Goal: Use online tool/utility: Utilize a website feature to perform a specific function

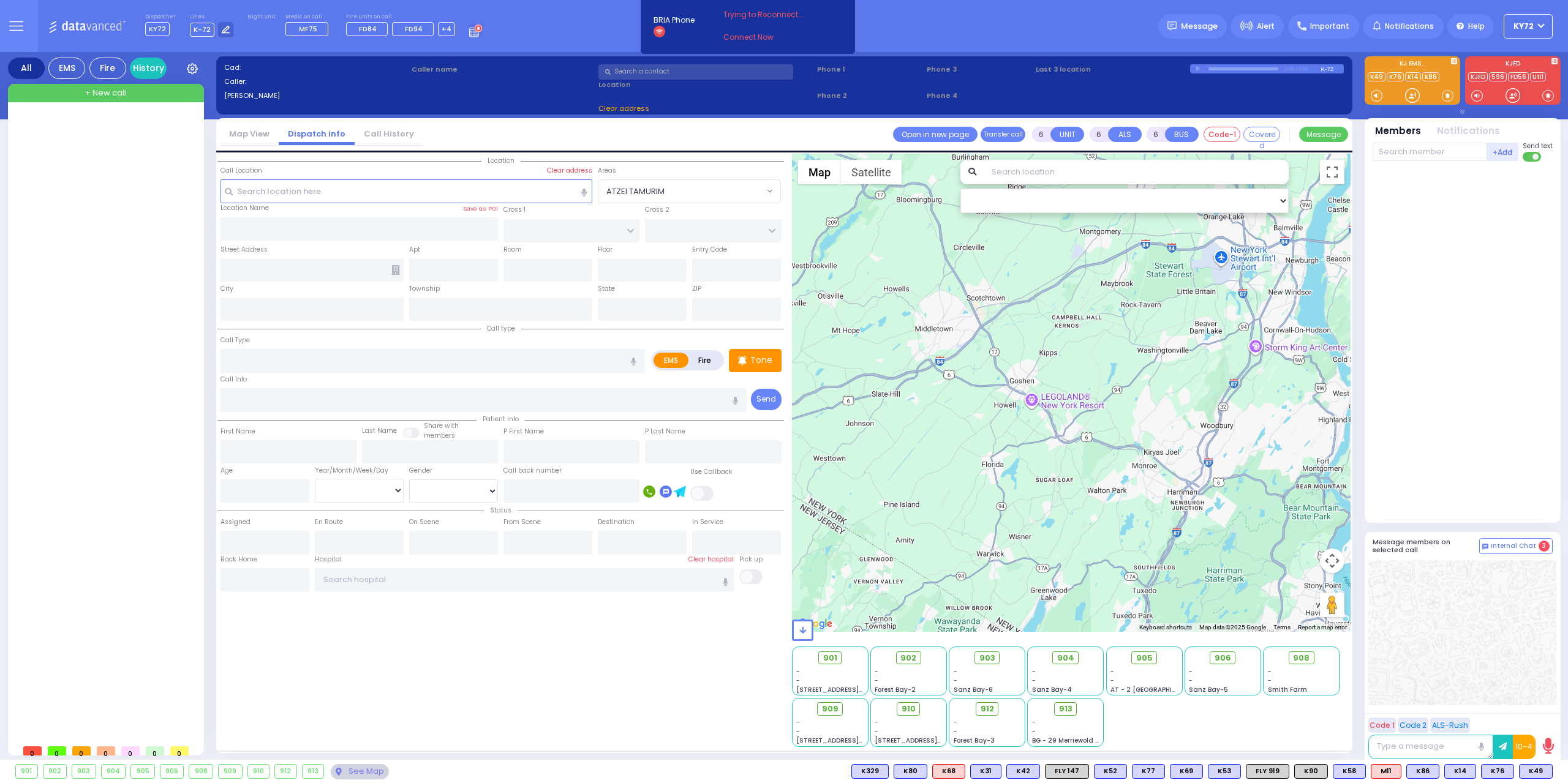
select select
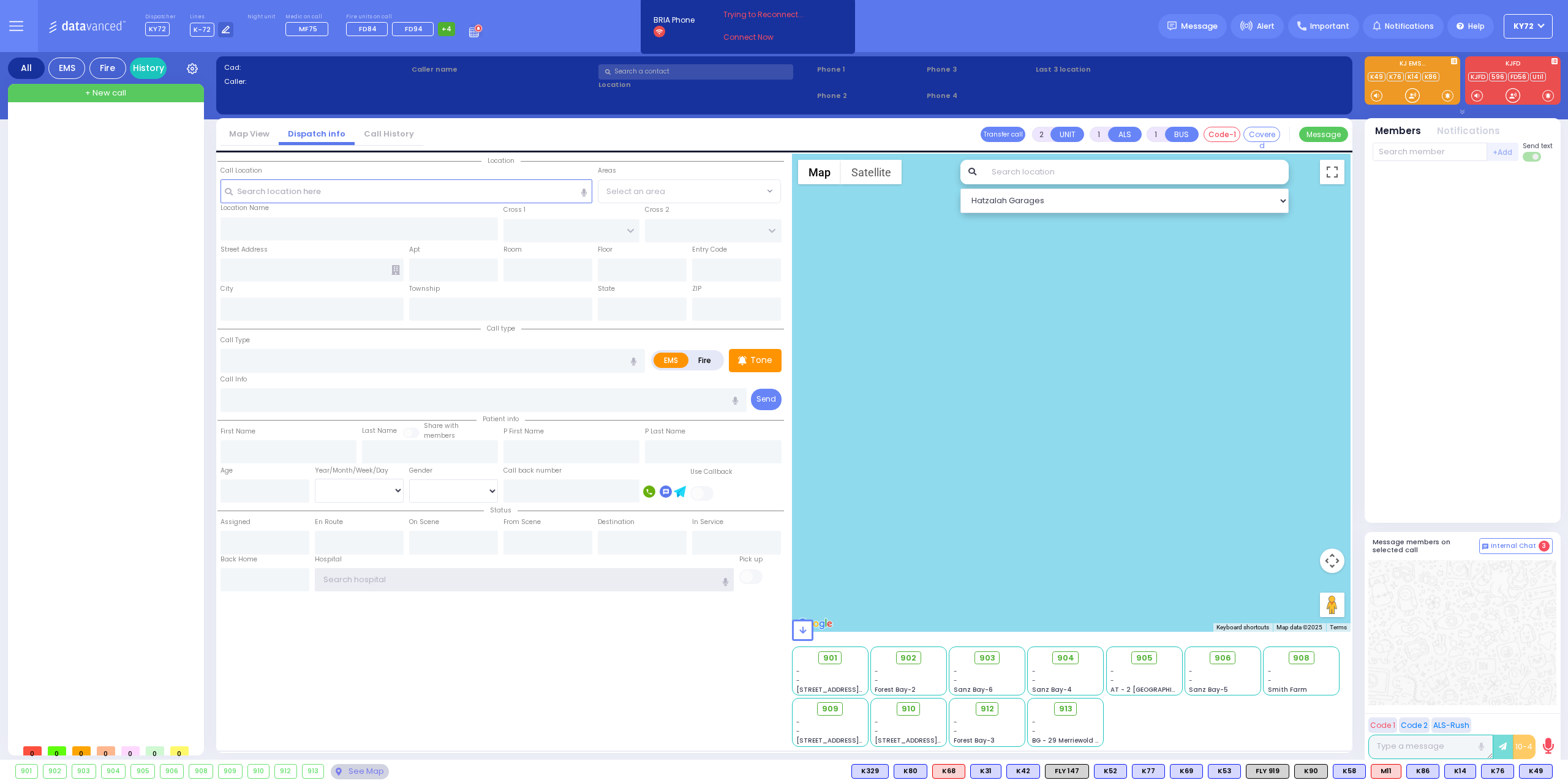
type input "KY72"
click at [442, 28] on span "+4" at bounding box center [446, 28] width 10 height 10
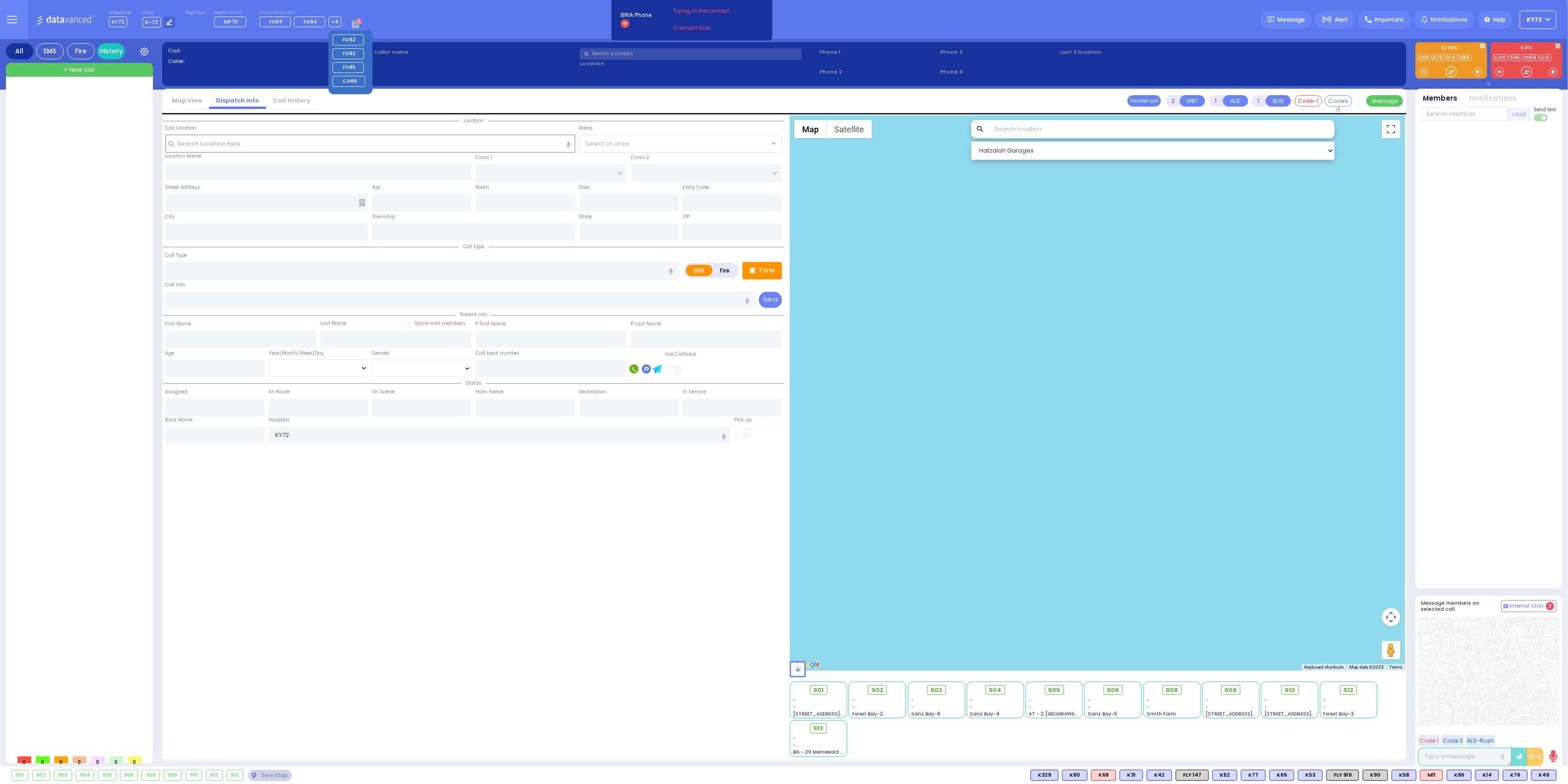
click at [104, 141] on div at bounding box center [80, 418] width 137 height 664
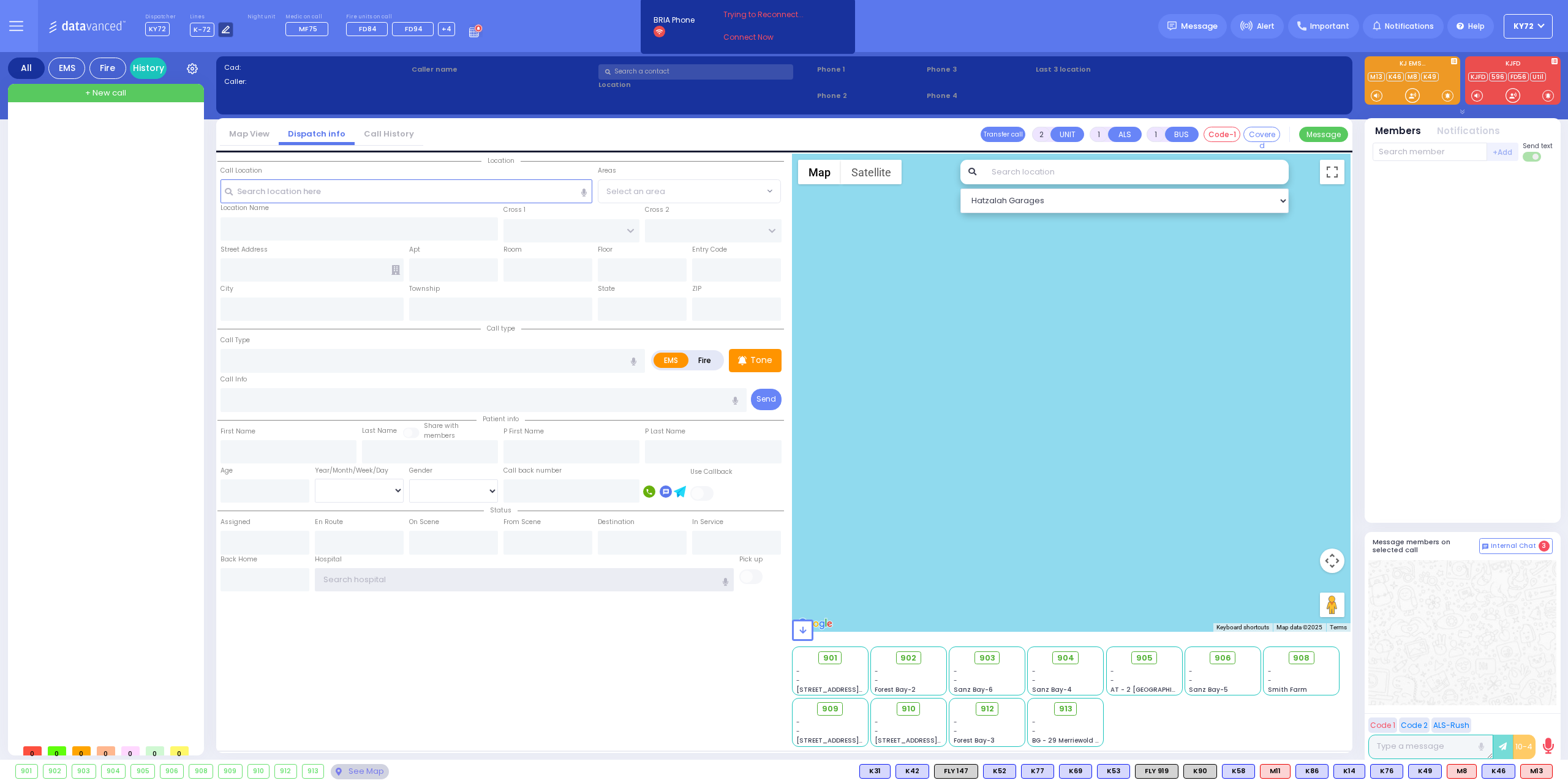
type input "KY72"
click at [218, 34] on div at bounding box center [226, 29] width 15 height 15
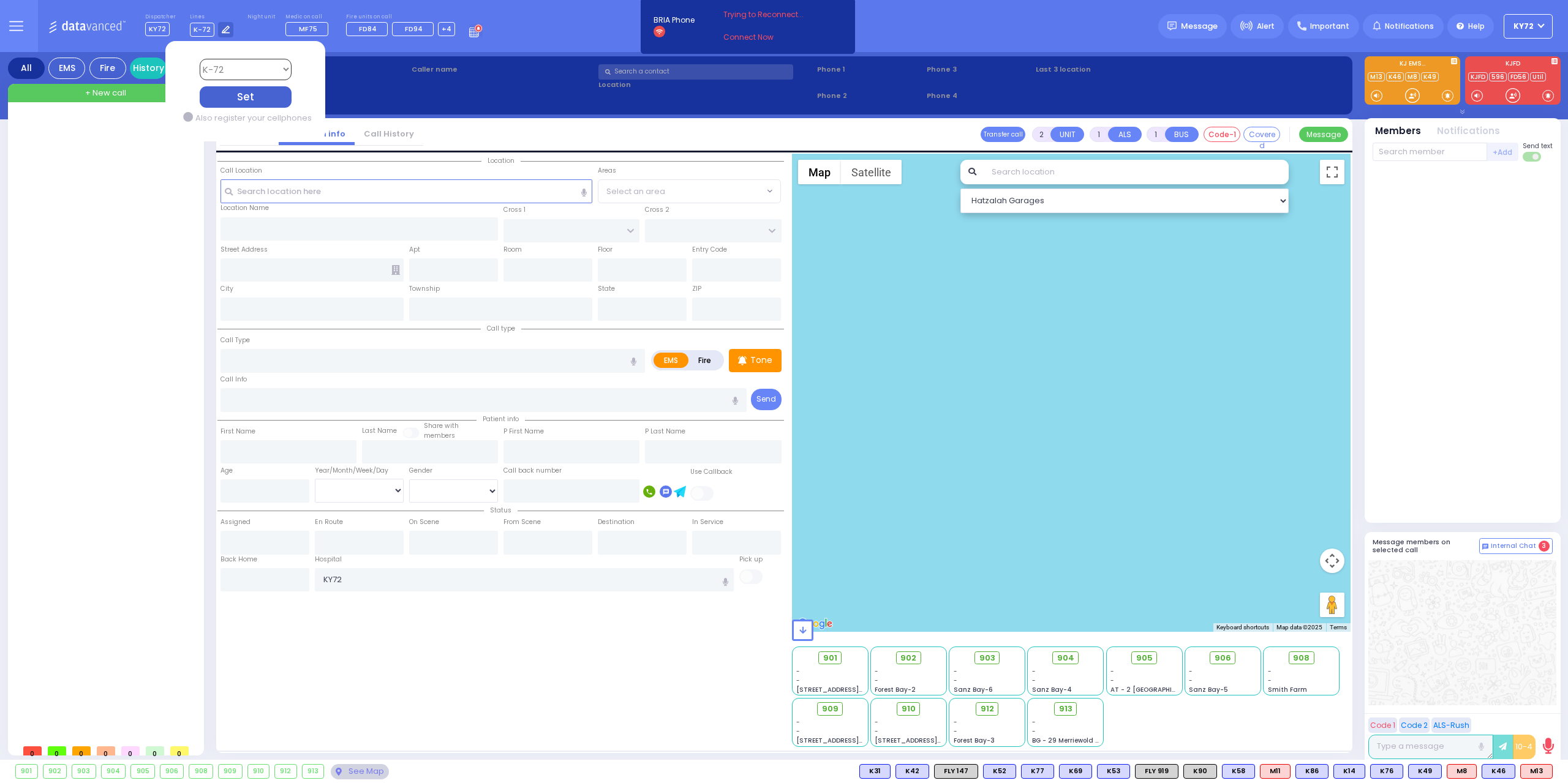
click at [261, 73] on select "Bay K-14 K-16 K-18 K-40 K-6 K-61 K-63 K-67 K-72 Medic 7 K-68 K-48 D-801 D-802 D…" at bounding box center [244, 69] width 92 height 21
select select "2"
click at [199, 58] on select "Bay K-14 K-16 K-18 K-40 K-6 K-61 K-63 K-67 K-72 Medic 7 K-68 K-48 D-801 D-802 D…" at bounding box center [244, 69] width 92 height 21
click at [261, 94] on div "Set" at bounding box center [244, 97] width 92 height 21
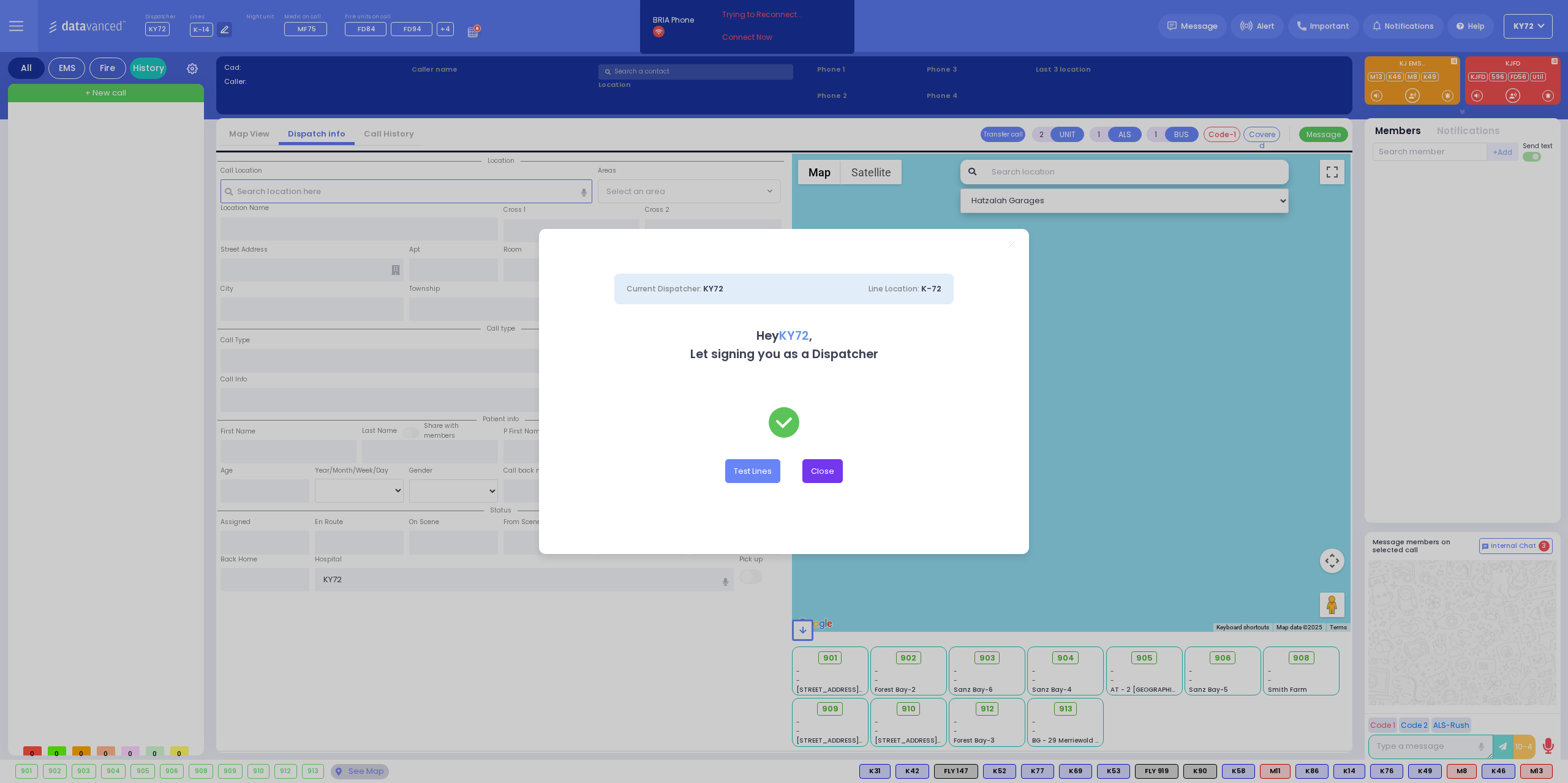
click at [825, 473] on button "Close" at bounding box center [823, 471] width 41 height 24
